Goal: Transaction & Acquisition: Purchase product/service

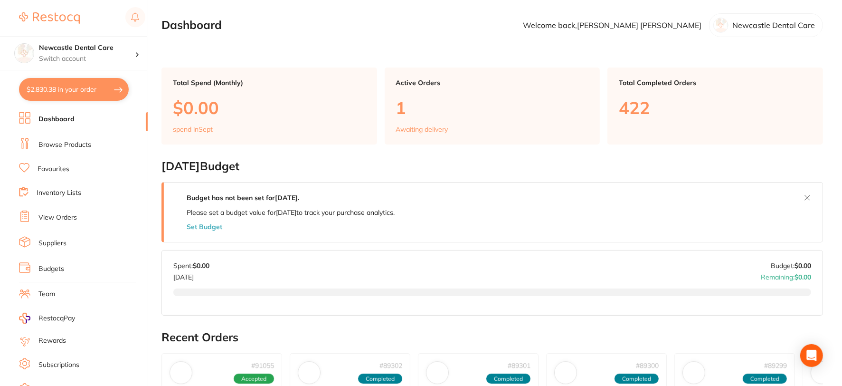
click at [53, 241] on link "Suppliers" at bounding box center [52, 242] width 28 height 9
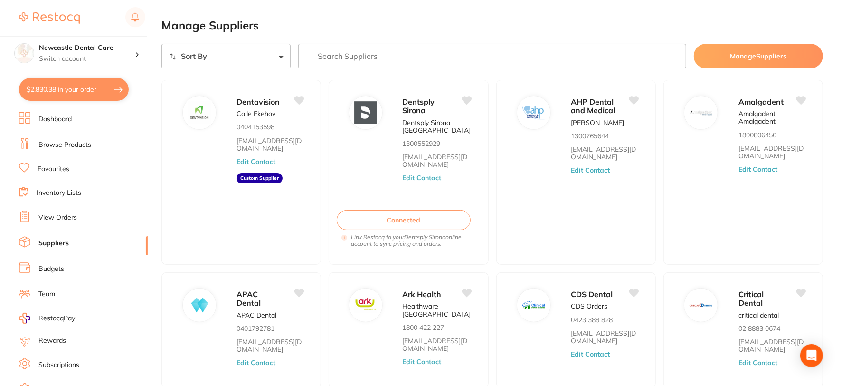
click at [343, 54] on input "search" at bounding box center [492, 56] width 388 height 25
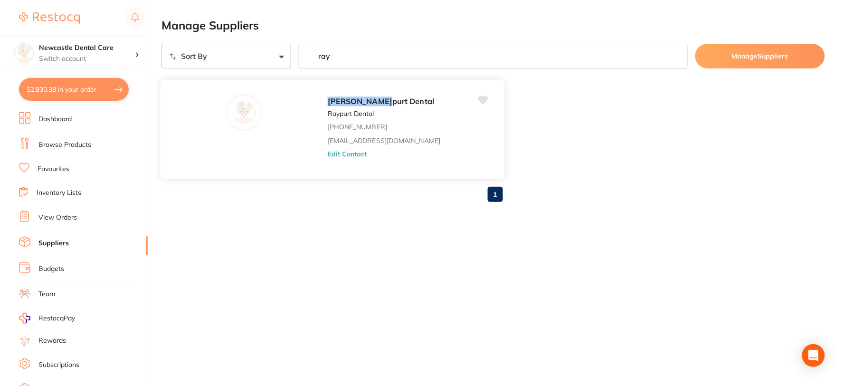
type input "ray"
click at [328, 155] on button "Edit Contact" at bounding box center [347, 154] width 39 height 8
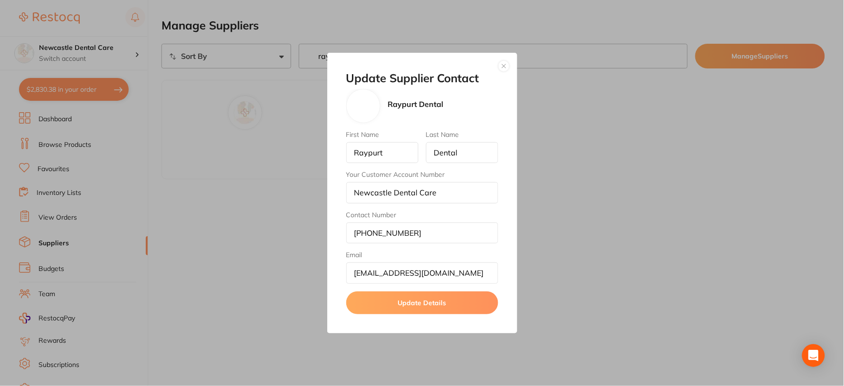
click at [506, 66] on button "button" at bounding box center [503, 65] width 11 height 11
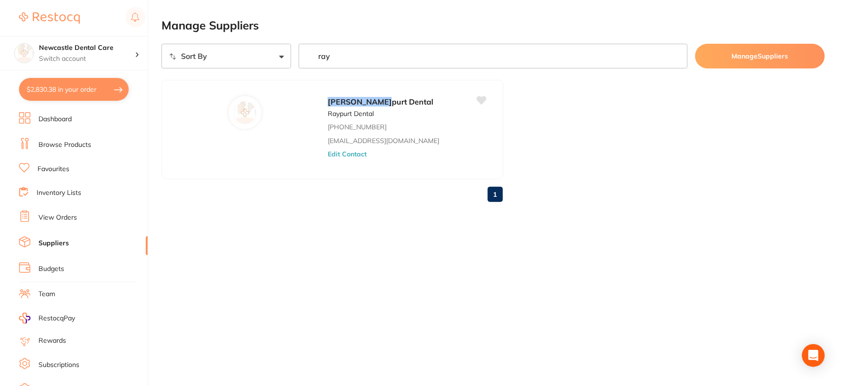
click at [108, 91] on button "$2,830.38 in your order" at bounding box center [74, 89] width 110 height 23
checkbox input "true"
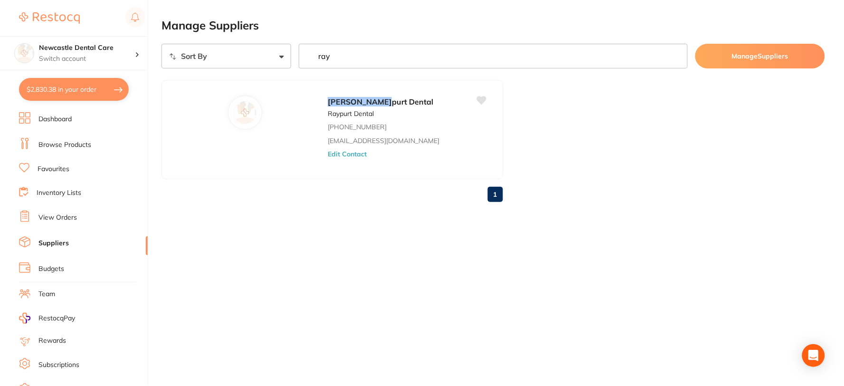
checkbox input "true"
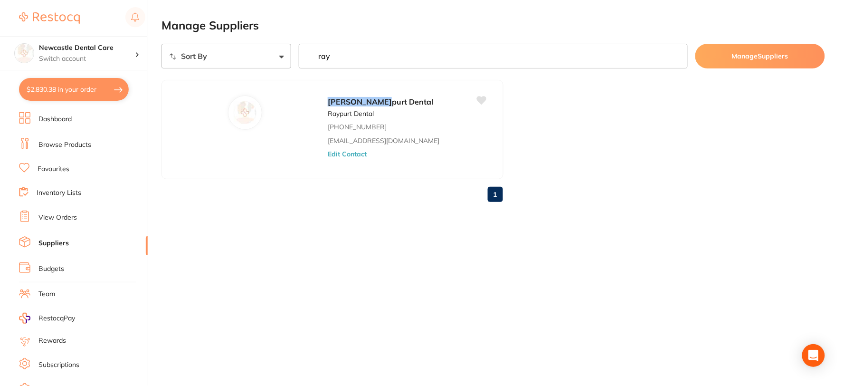
checkbox input "true"
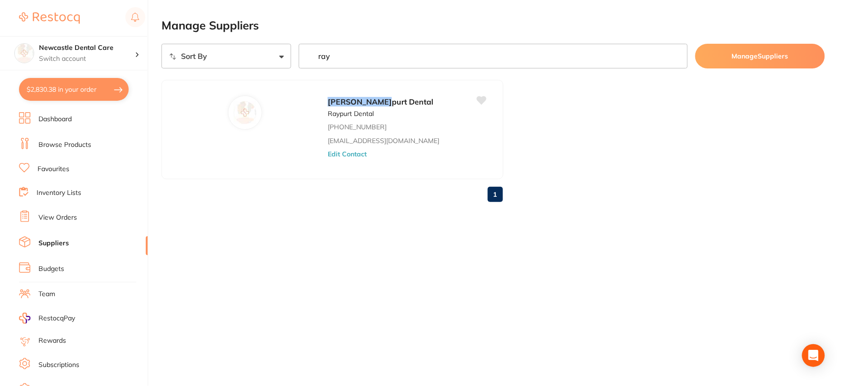
checkbox input "true"
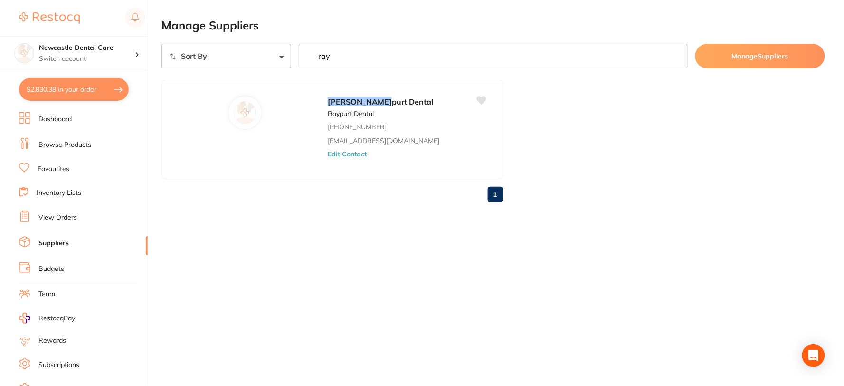
checkbox input "true"
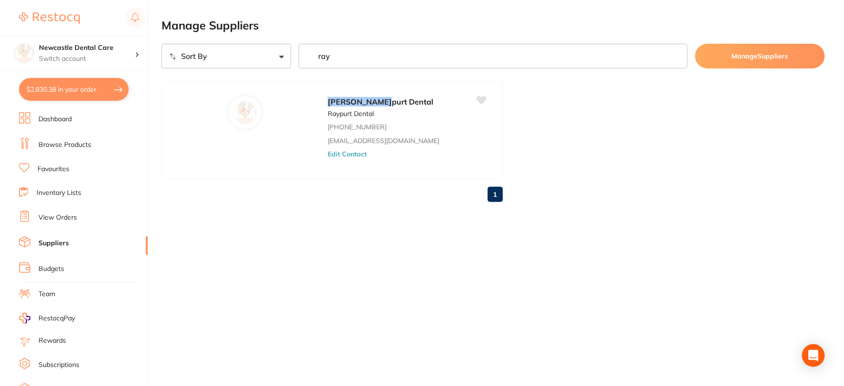
checkbox input "true"
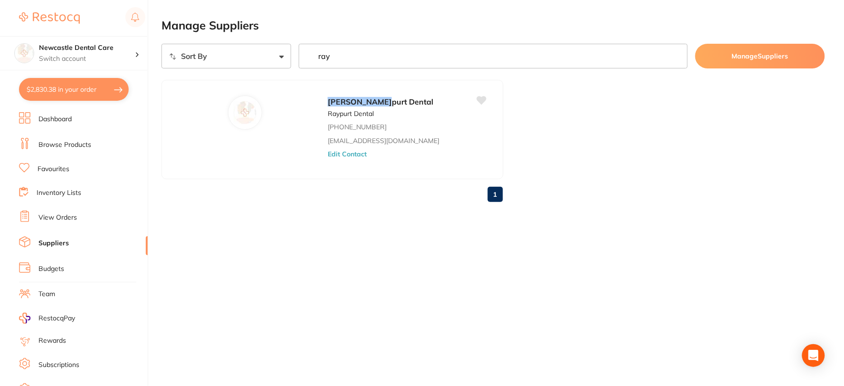
checkbox input "true"
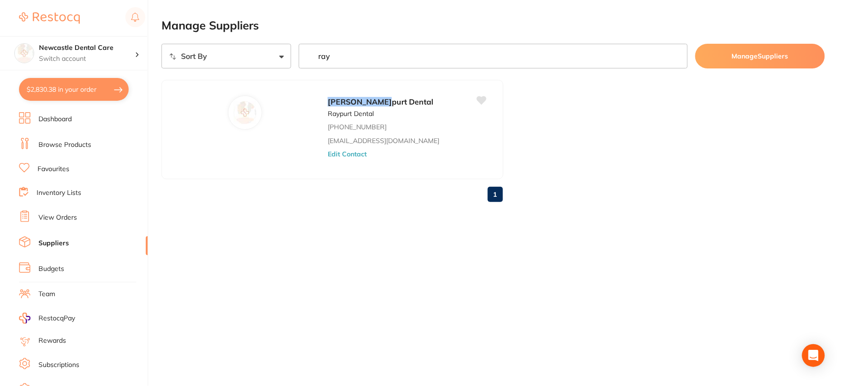
checkbox input "true"
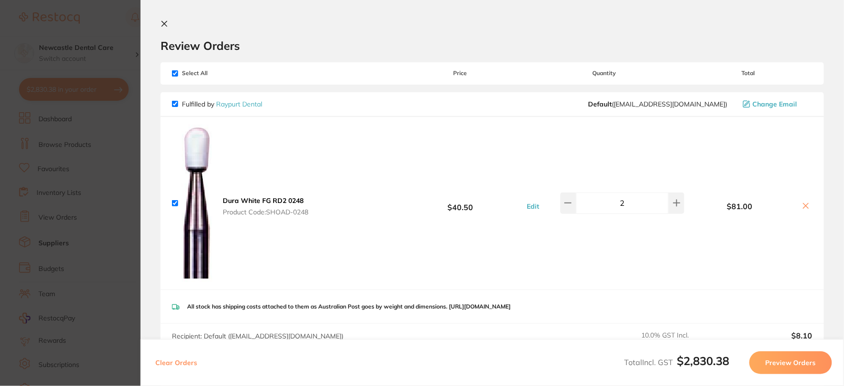
click at [163, 25] on icon at bounding box center [165, 24] width 8 height 8
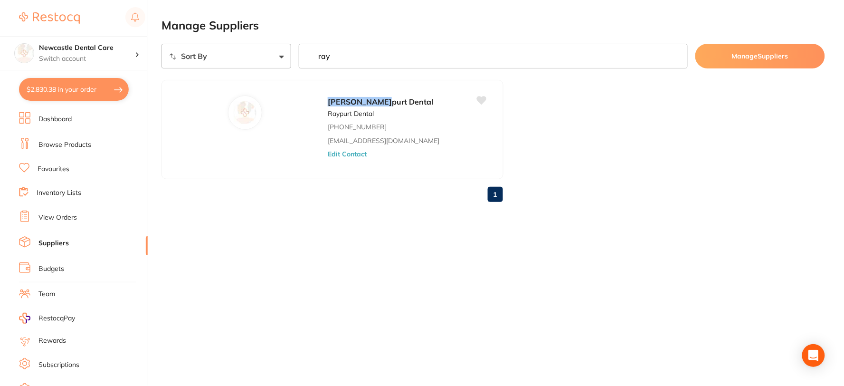
click at [74, 144] on link "Browse Products" at bounding box center [64, 144] width 53 height 9
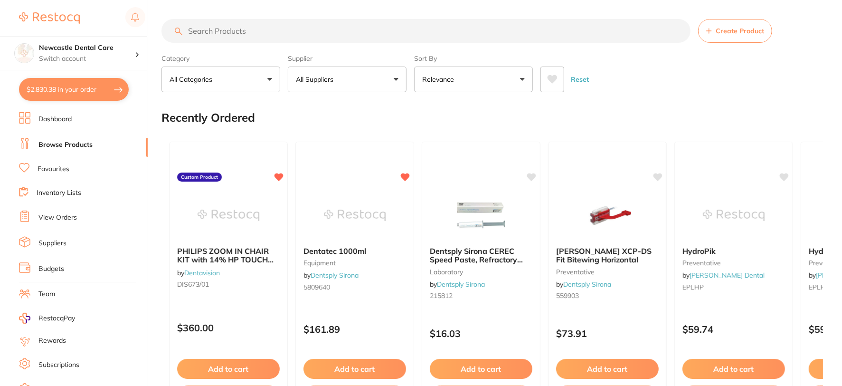
click at [231, 31] on input "search" at bounding box center [425, 31] width 529 height 24
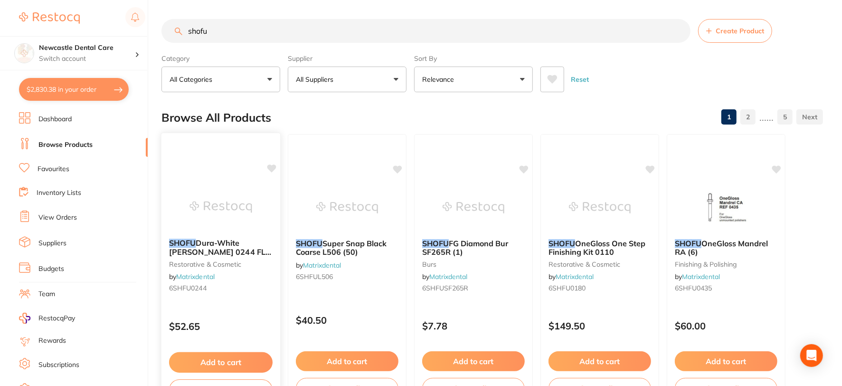
click at [206, 276] on link "Matrixdental" at bounding box center [195, 276] width 38 height 9
click at [231, 29] on input "shofu" at bounding box center [425, 31] width 529 height 24
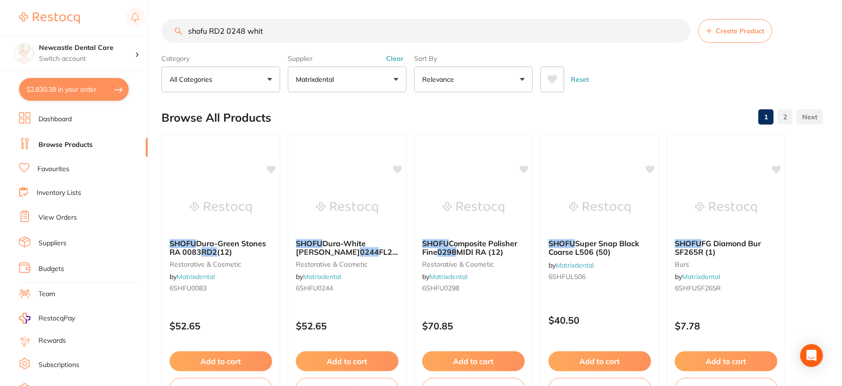
type input "[STREET_ADDRESS] white"
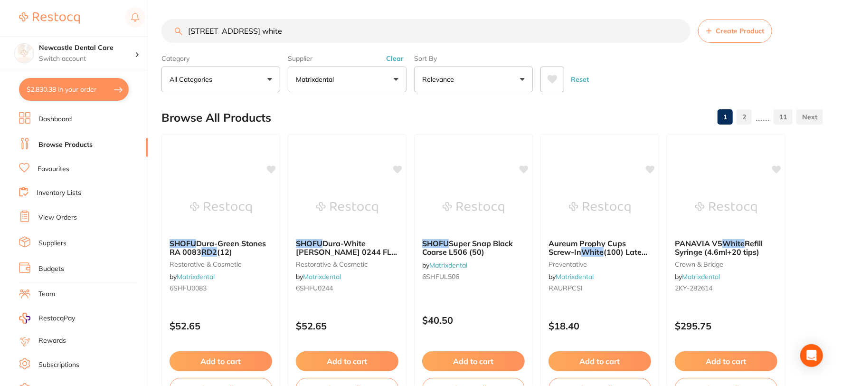
click at [678, 30] on input "[STREET_ADDRESS] white" at bounding box center [425, 31] width 529 height 24
